Goal: Complete application form

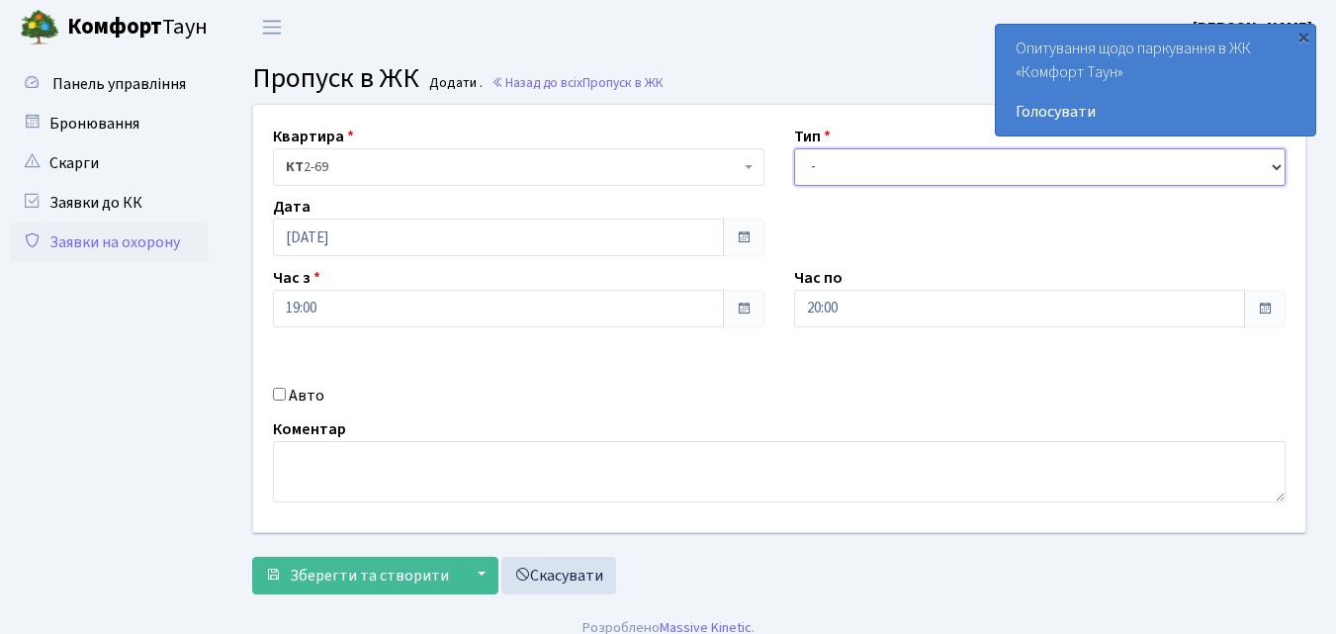
click at [809, 163] on select "- Доставка Таксі Гості Сервіс" at bounding box center [1040, 167] width 492 height 38
select select "1"
click at [794, 148] on select "- Доставка Таксі Гості Сервіс" at bounding box center [1040, 167] width 492 height 38
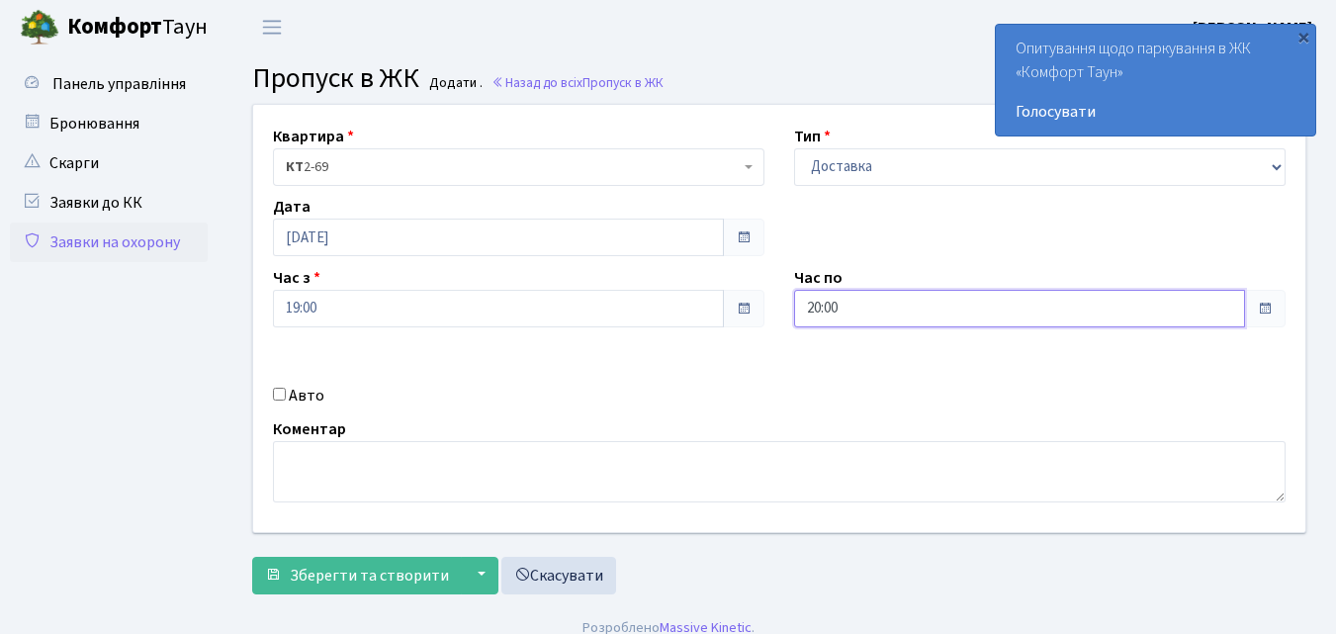
click at [865, 298] on input "20:00" at bounding box center [1019, 309] width 451 height 38
click at [279, 392] on input "Авто" at bounding box center [279, 394] width 13 height 13
checkbox input "true"
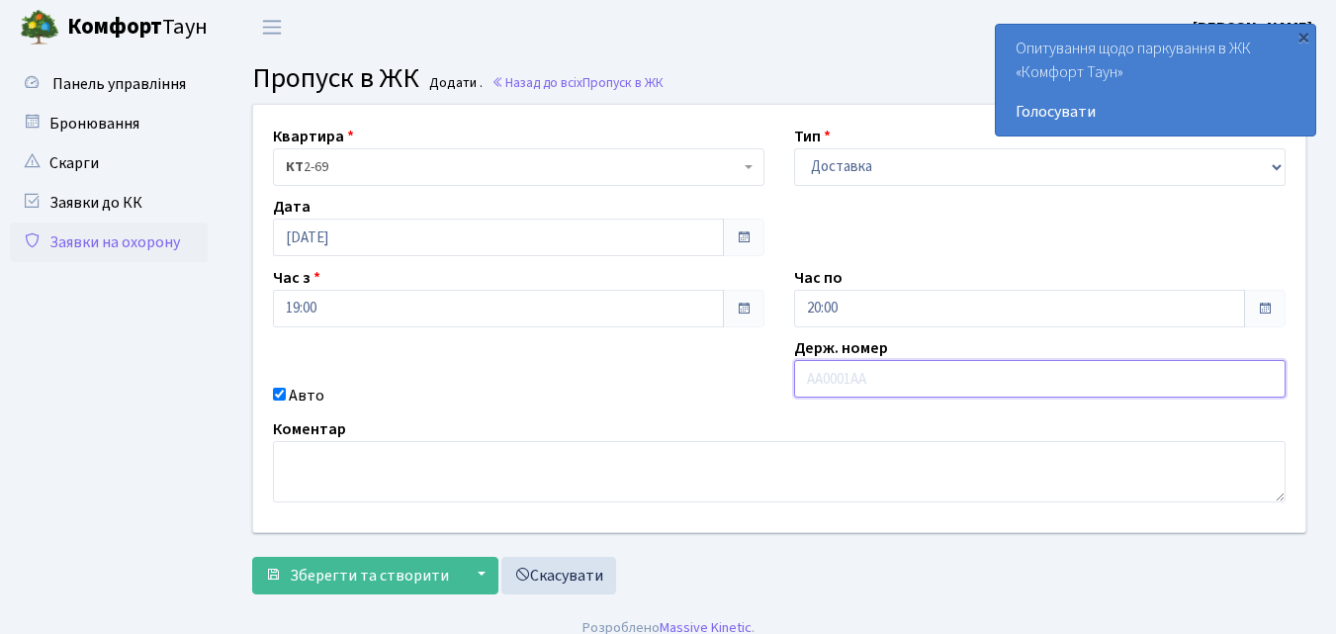
click at [858, 376] on input "text" at bounding box center [1040, 379] width 492 height 38
type input "ВХ6754ВС"
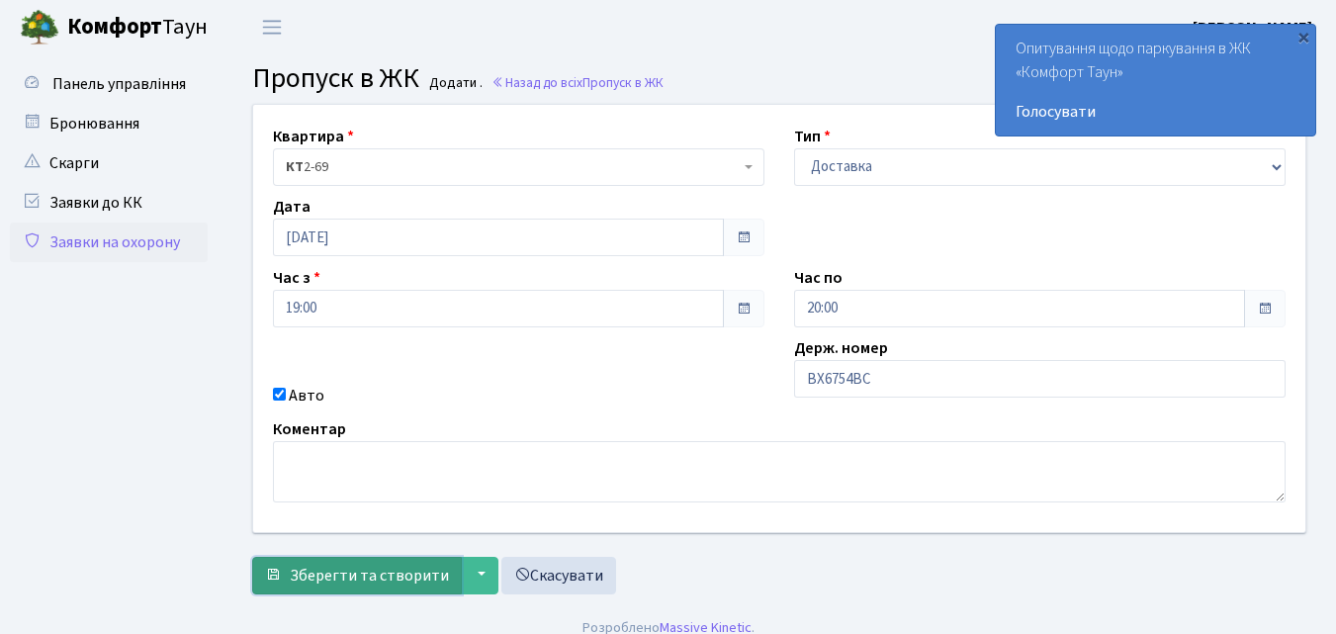
click at [420, 576] on span "Зберегти та створити" at bounding box center [369, 576] width 159 height 22
